Goal: Information Seeking & Learning: Learn about a topic

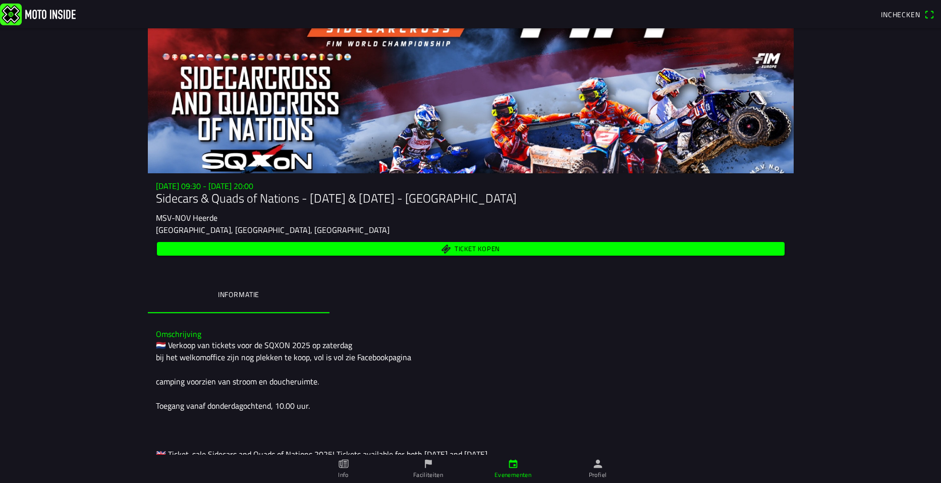
click at [44, 10] on img at bounding box center [38, 14] width 76 height 22
click at [476, 245] on span "Ticket kopen" at bounding box center [476, 248] width 45 height 7
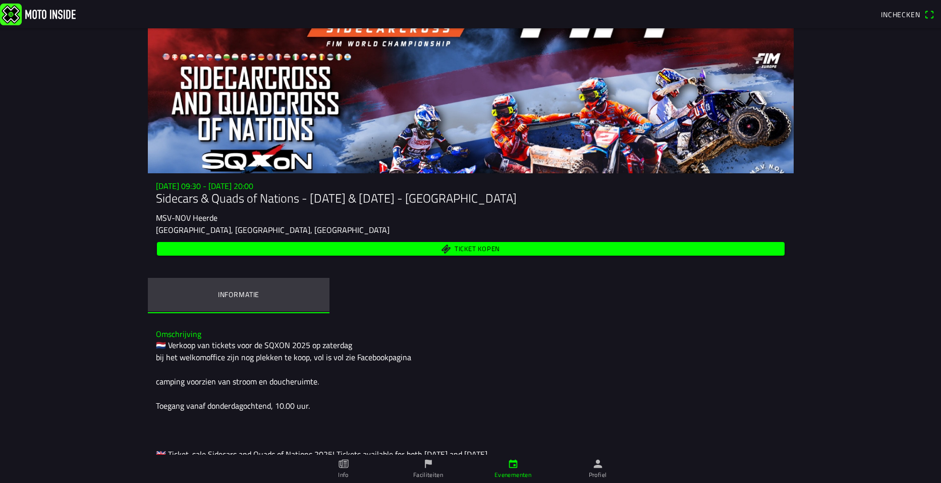
click at [225, 291] on ion-label "Informatie" at bounding box center [238, 294] width 41 height 11
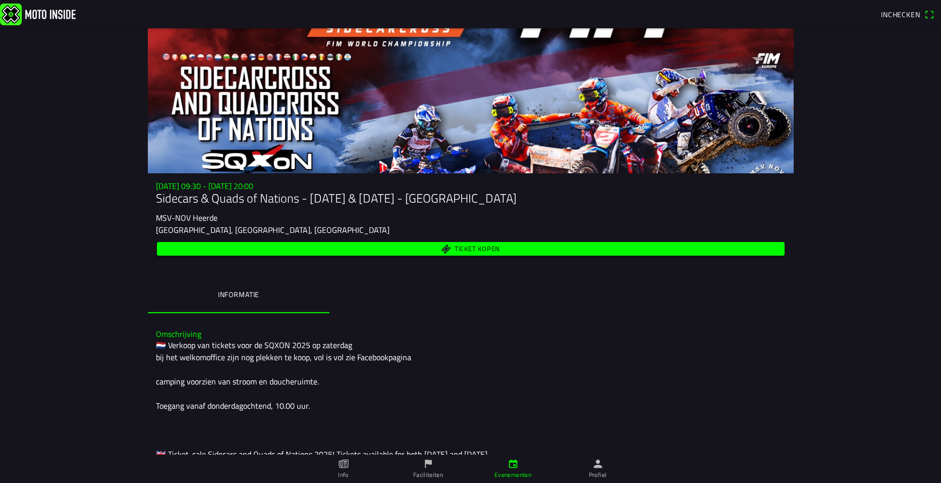
click at [541, 108] on div at bounding box center [471, 100] width 646 height 145
click at [332, 114] on div at bounding box center [471, 100] width 646 height 145
click at [318, 105] on div at bounding box center [471, 100] width 646 height 145
click at [291, 102] on div at bounding box center [471, 100] width 646 height 145
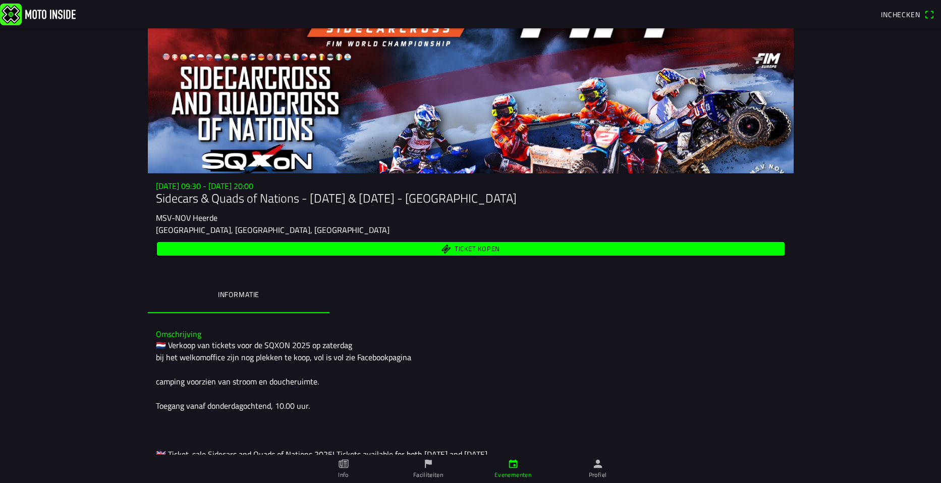
click at [292, 102] on div at bounding box center [471, 100] width 646 height 145
